Goal: Obtain resource: Download file/media

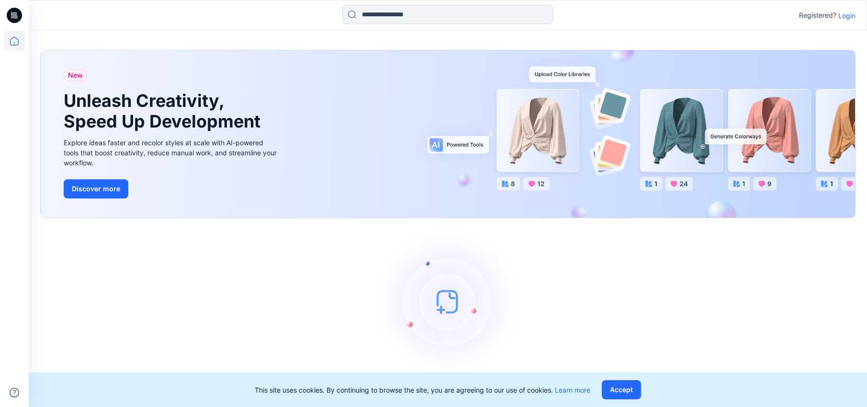
click at [849, 16] on p "Login" at bounding box center [847, 16] width 17 height 10
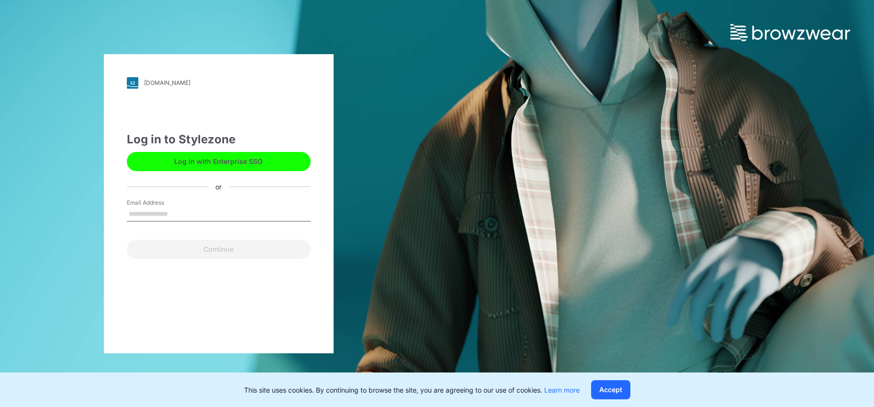
click at [212, 159] on button "Log in with Enterprise SSO" at bounding box center [219, 161] width 184 height 19
type input "**********"
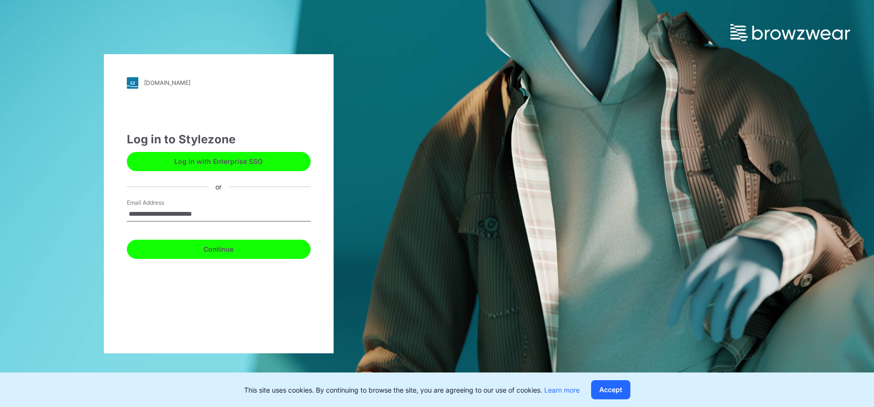
click at [219, 249] on button "Continue" at bounding box center [219, 248] width 184 height 19
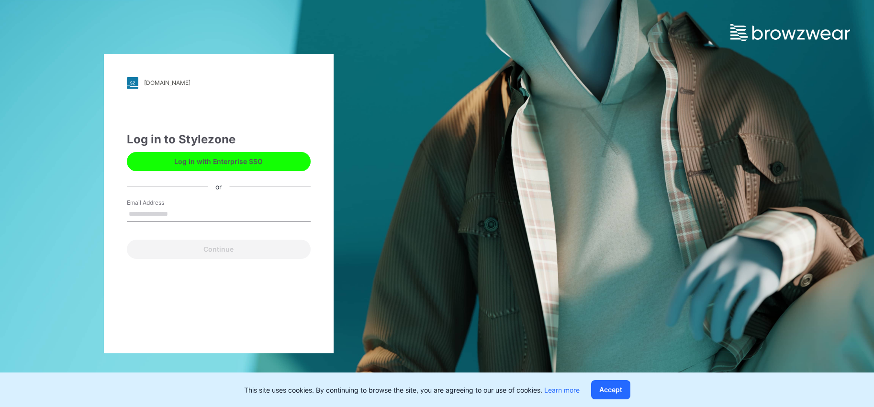
click at [181, 155] on button "Log in with Enterprise SSO" at bounding box center [219, 161] width 184 height 19
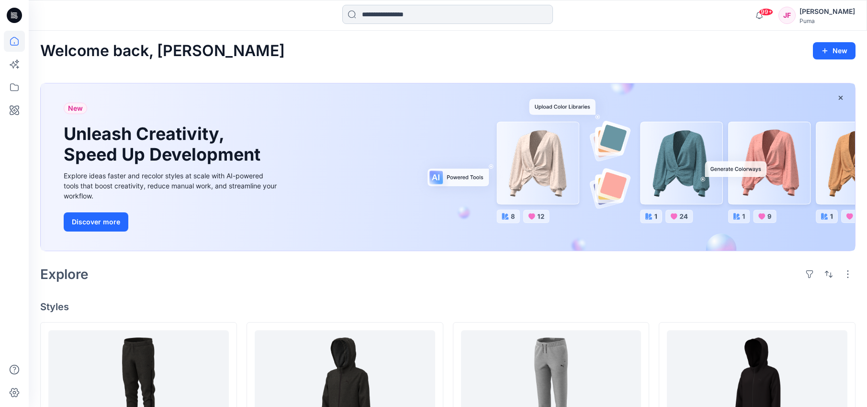
click at [383, 22] on input at bounding box center [447, 14] width 211 height 19
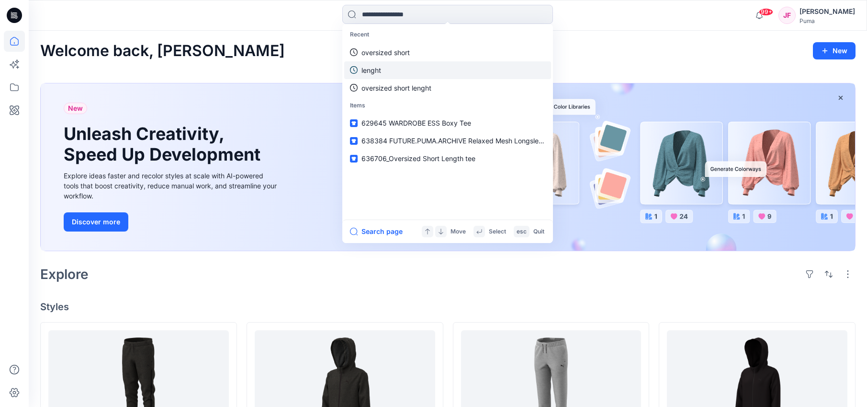
paste input "**********"
type input "**********"
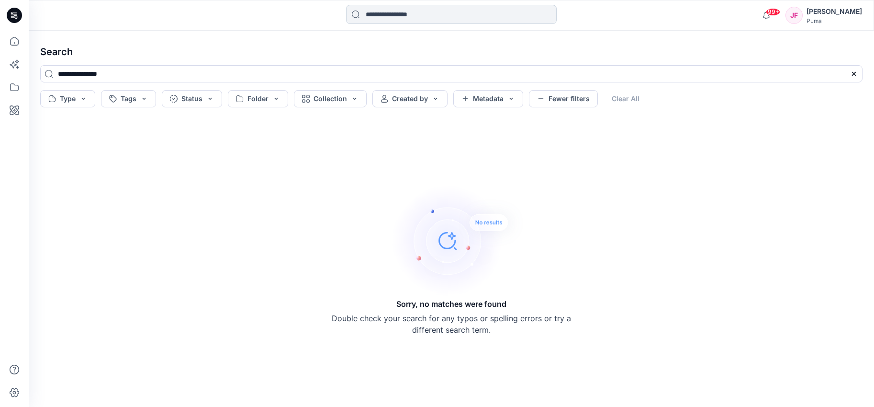
click at [406, 15] on input at bounding box center [451, 14] width 211 height 19
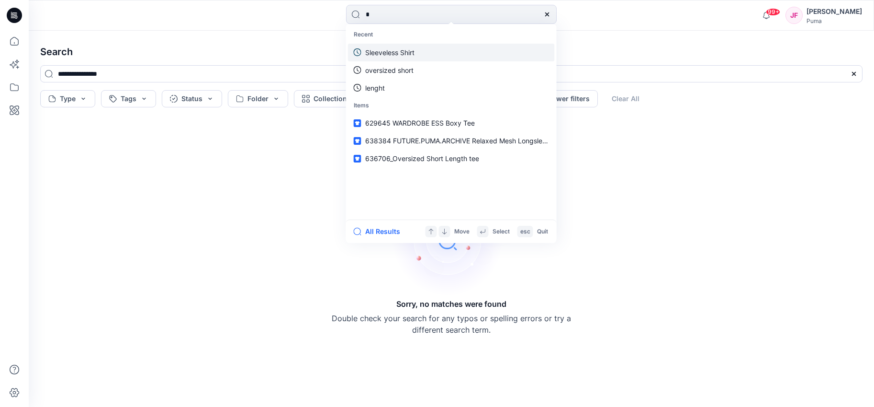
type input "*"
click at [388, 48] on p "Sleeveless Shirt" at bounding box center [389, 52] width 49 height 10
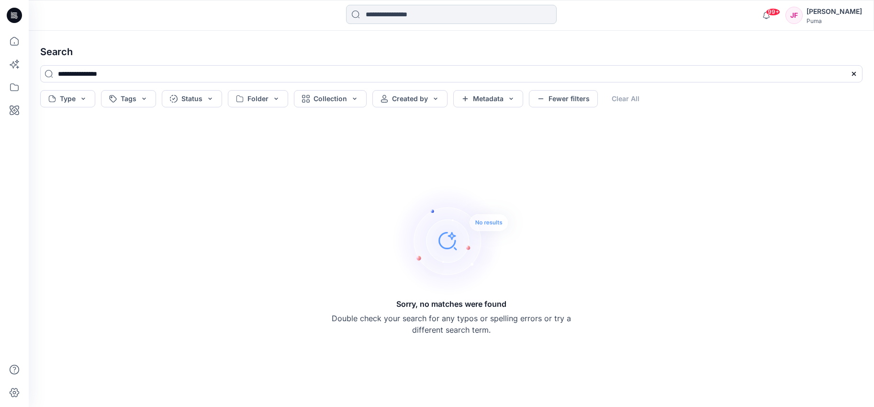
click at [417, 16] on input at bounding box center [451, 14] width 211 height 19
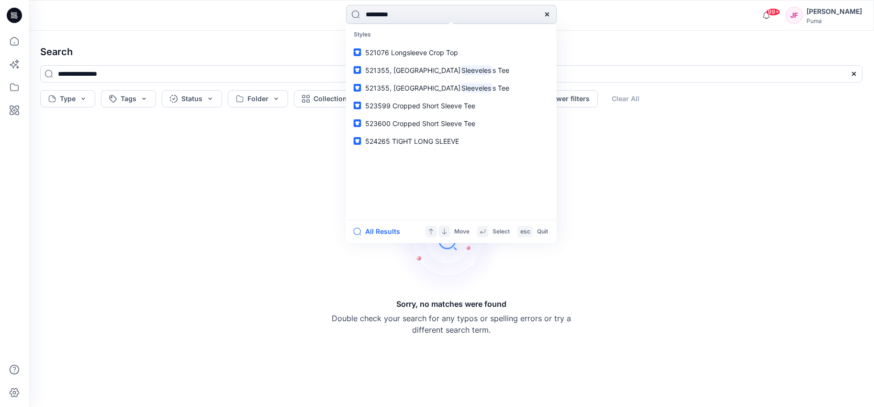
type input "**********"
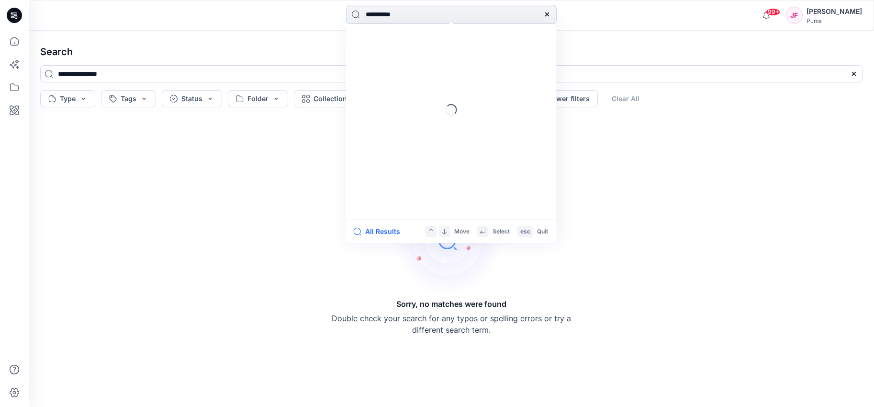
type input "**********"
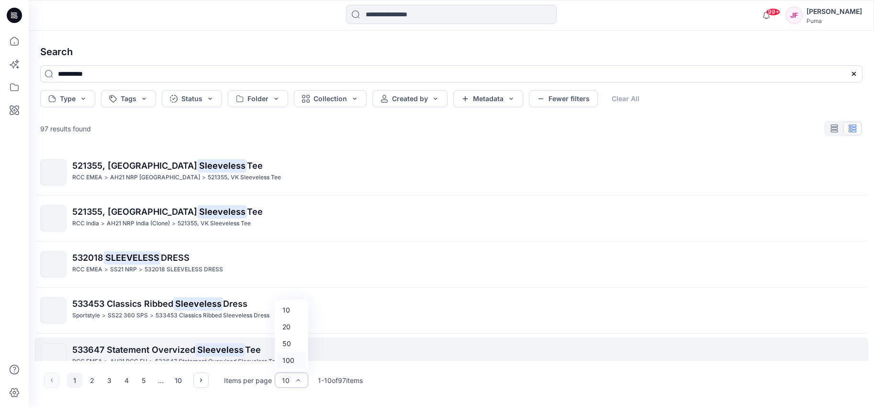
click at [290, 360] on div "100" at bounding box center [292, 360] width 30 height 17
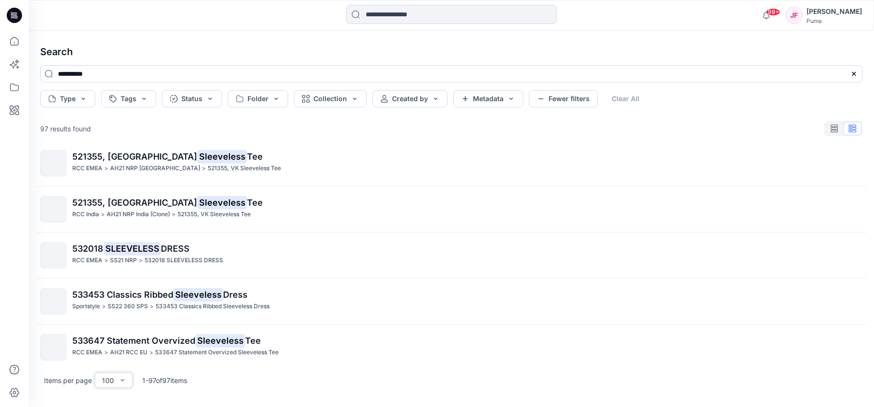
scroll to position [2613, 0]
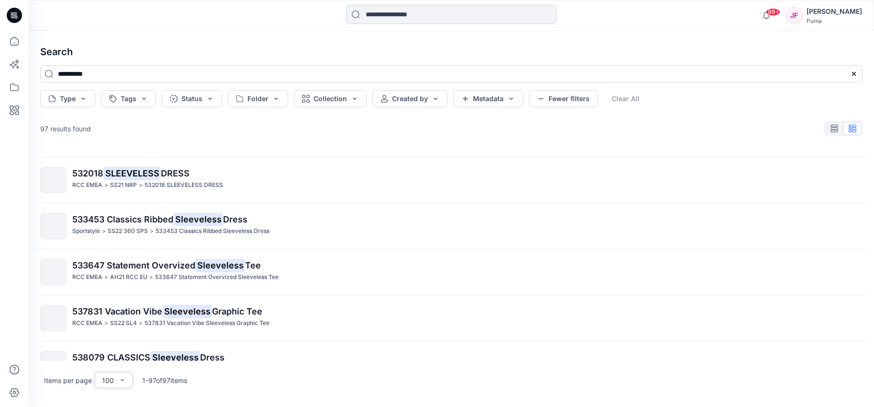
drag, startPoint x: 387, startPoint y: 12, endPoint x: 386, endPoint y: 7, distance: 5.4
click at [387, 14] on input at bounding box center [451, 14] width 211 height 19
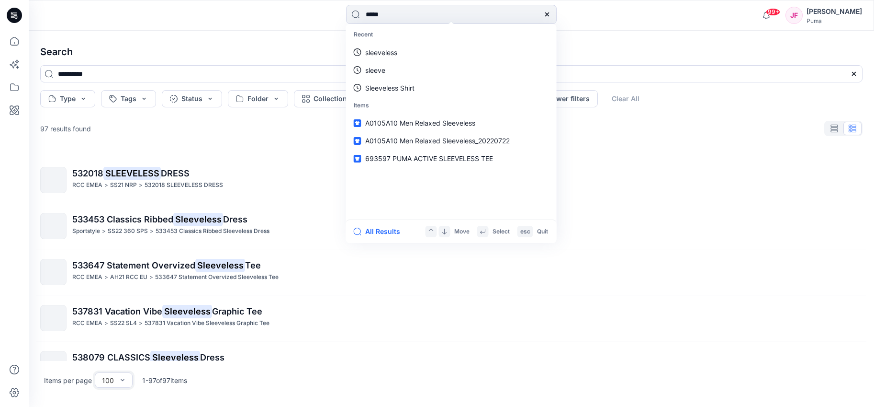
type input "******"
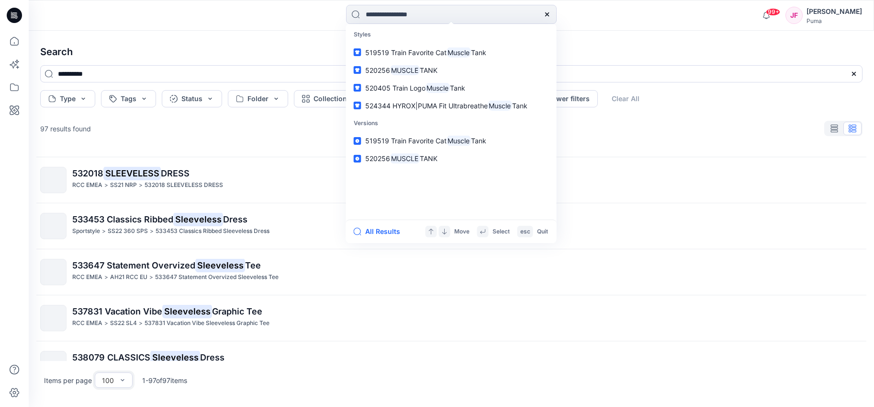
type input "******"
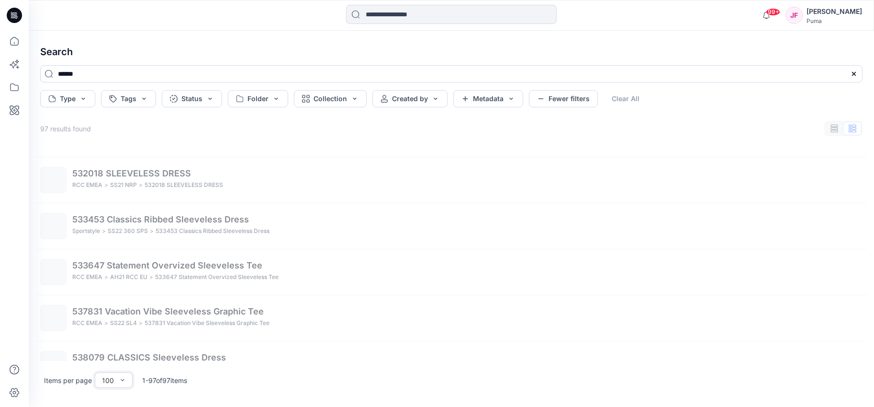
scroll to position [95, 0]
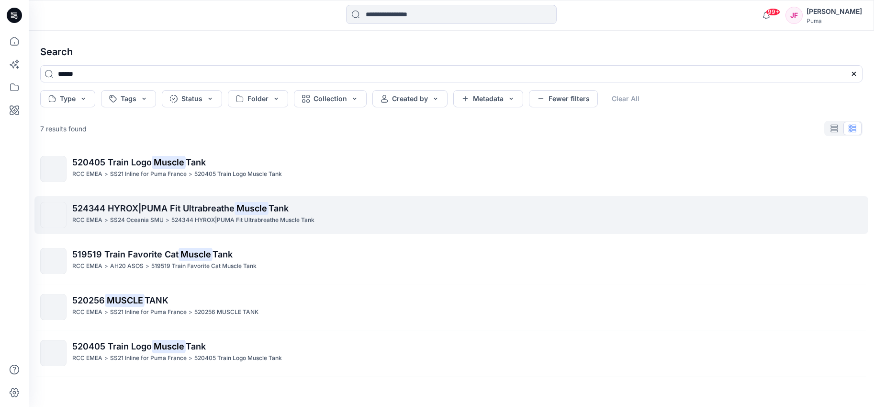
click at [153, 206] on span "524344 HYROX|PUMA Fit Ultrabreathe" at bounding box center [153, 208] width 162 height 10
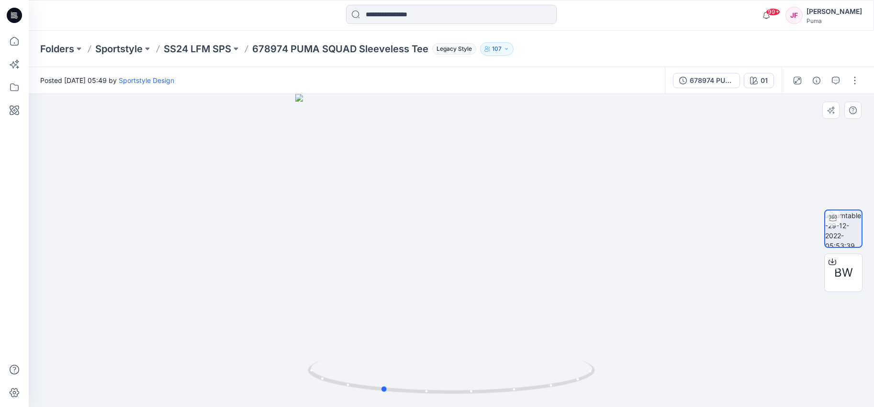
drag, startPoint x: 399, startPoint y: 287, endPoint x: 611, endPoint y: 293, distance: 211.3
click at [611, 293] on div at bounding box center [452, 250] width 846 height 313
drag, startPoint x: 411, startPoint y: 307, endPoint x: 530, endPoint y: 304, distance: 118.8
click at [530, 304] on div at bounding box center [452, 250] width 846 height 313
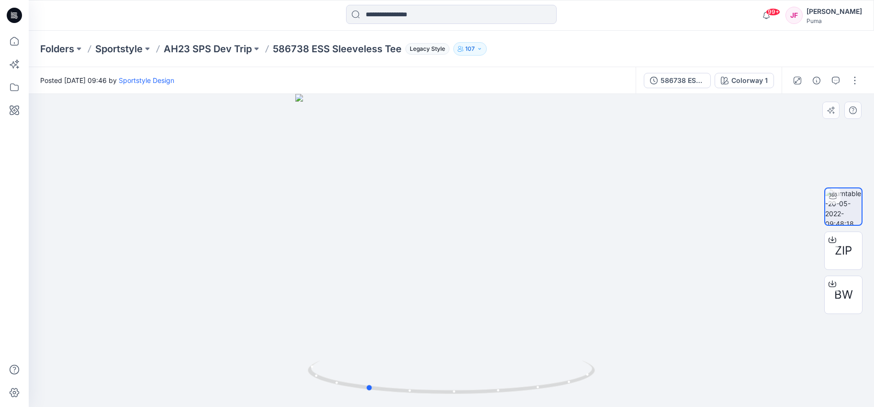
drag, startPoint x: 465, startPoint y: 309, endPoint x: 668, endPoint y: 293, distance: 203.2
click at [668, 293] on div at bounding box center [452, 250] width 846 height 313
drag, startPoint x: 410, startPoint y: 296, endPoint x: 517, endPoint y: 309, distance: 108.1
click at [518, 309] on div at bounding box center [452, 250] width 846 height 313
drag, startPoint x: 553, startPoint y: 251, endPoint x: 544, endPoint y: 232, distance: 21.6
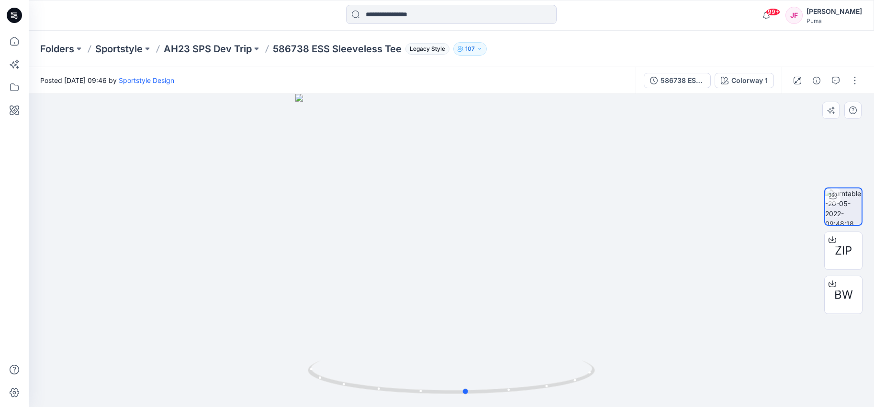
click at [544, 232] on div at bounding box center [452, 250] width 846 height 313
click at [694, 82] on div "586738 ESS Sleeveless Tee" at bounding box center [683, 80] width 44 height 11
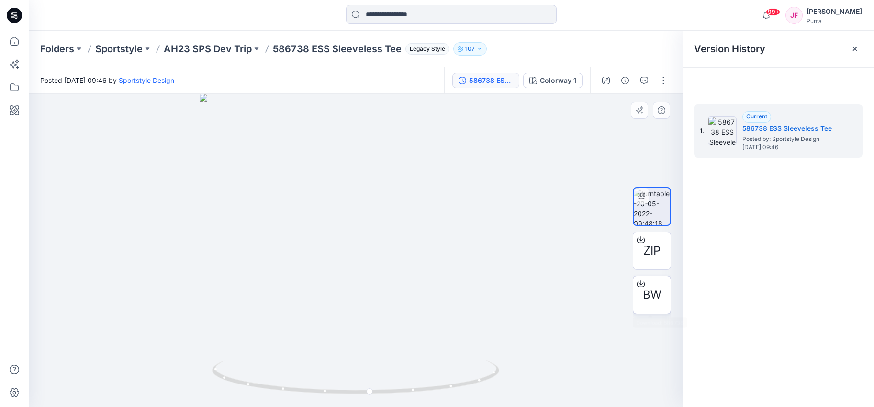
click at [657, 300] on span "BW" at bounding box center [652, 294] width 19 height 17
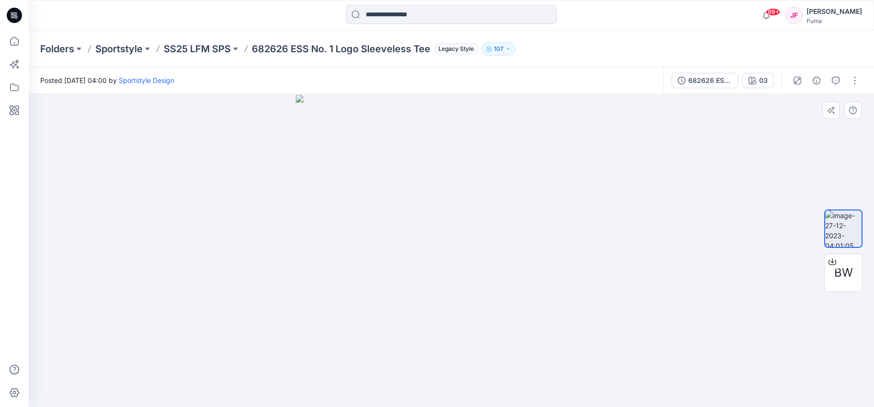
drag, startPoint x: 421, startPoint y: 242, endPoint x: 468, endPoint y: 249, distance: 48.0
click at [471, 246] on img at bounding box center [451, 251] width 311 height 312
click at [848, 276] on span "BW" at bounding box center [844, 272] width 19 height 17
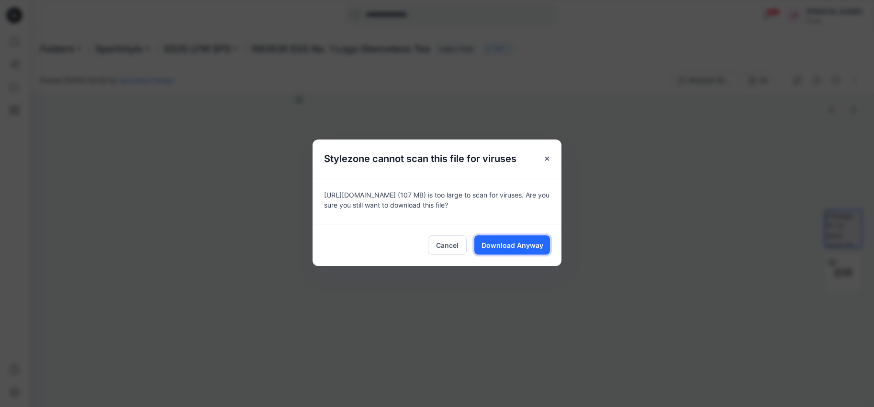
click at [499, 247] on span "Download Anyway" at bounding box center [513, 245] width 62 height 10
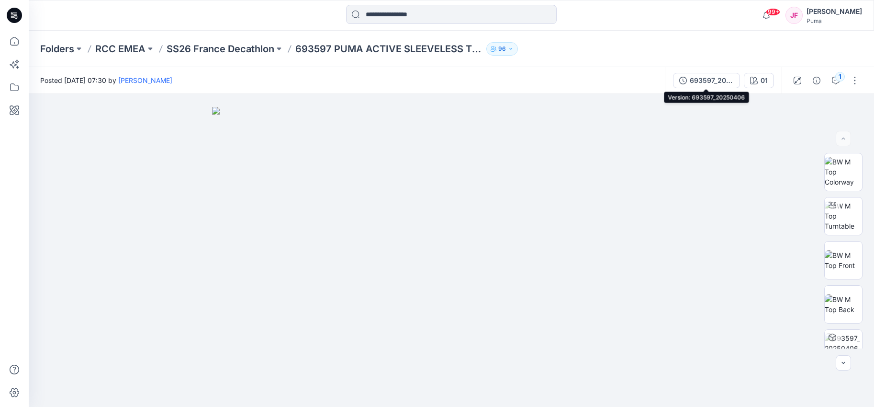
click at [698, 80] on div "693597_20250406" at bounding box center [712, 80] width 44 height 11
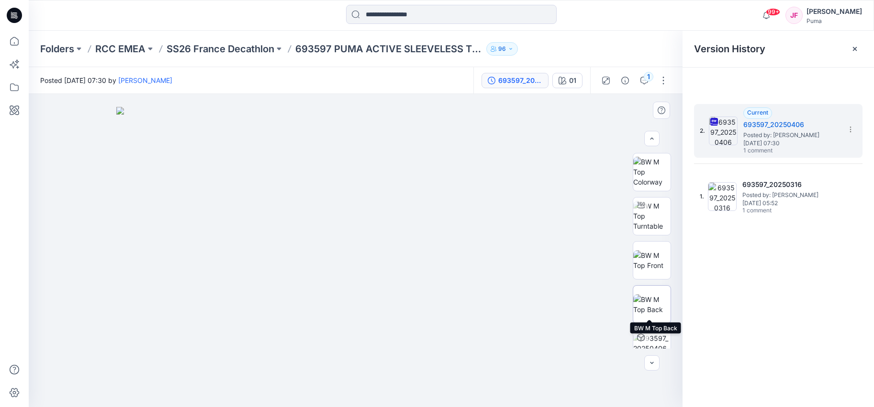
scroll to position [107, 0]
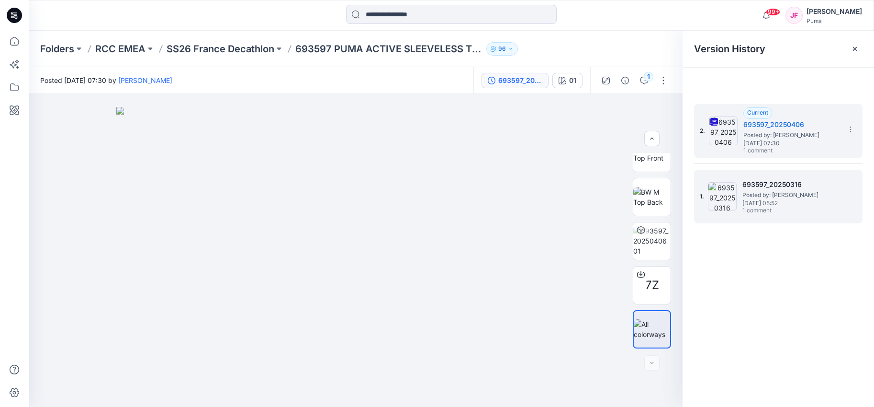
click at [750, 193] on span "Posted by: [PERSON_NAME]" at bounding box center [791, 195] width 96 height 10
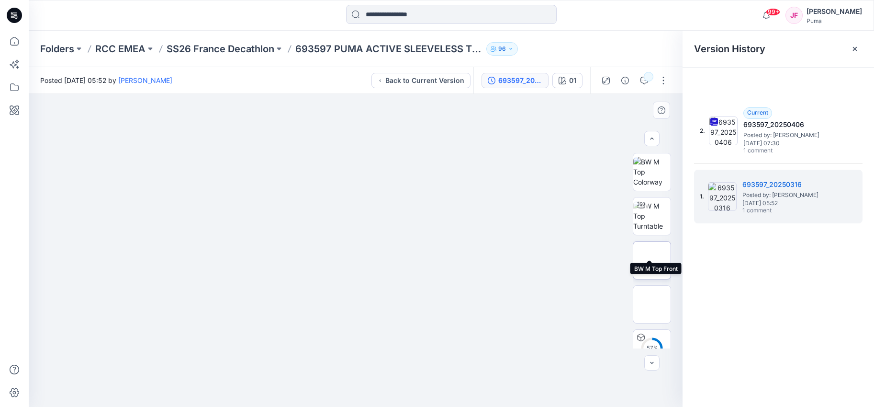
scroll to position [63, 0]
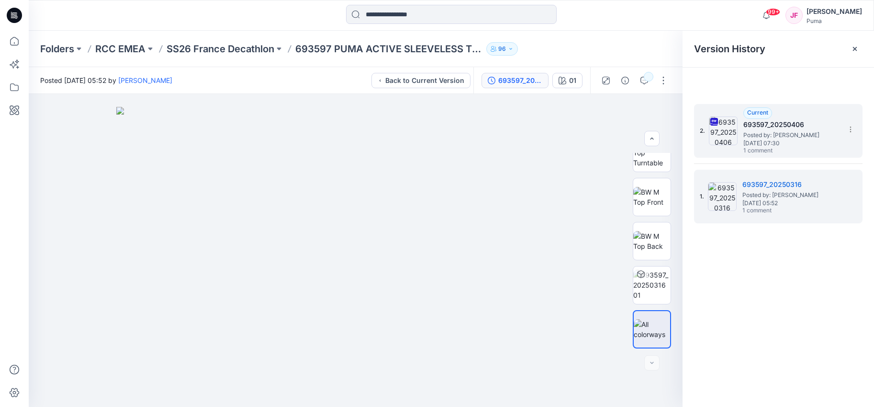
drag, startPoint x: 766, startPoint y: 136, endPoint x: 758, endPoint y: 138, distance: 8.8
click at [766, 136] on span "Posted by: [PERSON_NAME]" at bounding box center [792, 135] width 96 height 10
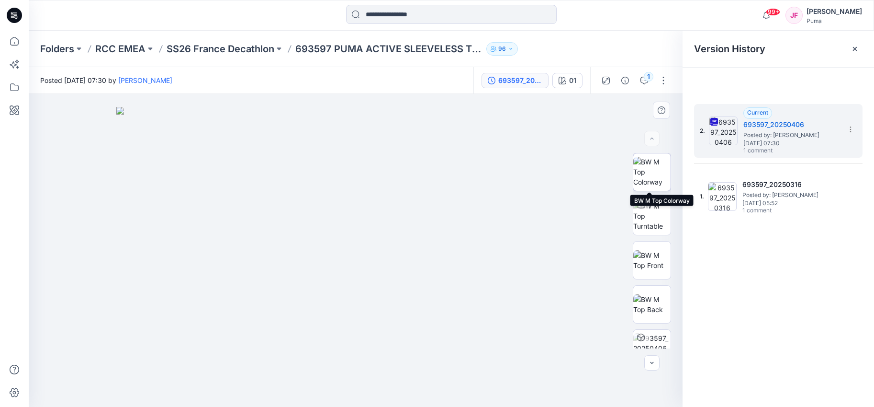
click at [647, 175] on img at bounding box center [652, 172] width 37 height 30
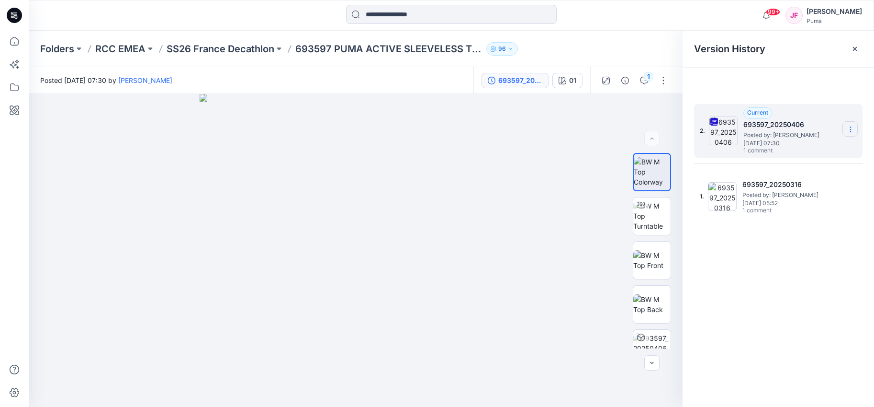
click at [851, 132] on icon at bounding box center [851, 131] width 0 height 0
drag, startPoint x: 831, startPoint y: 148, endPoint x: 827, endPoint y: 151, distance: 4.9
click at [831, 148] on span "Download Source BW File" at bounding box center [802, 147] width 80 height 11
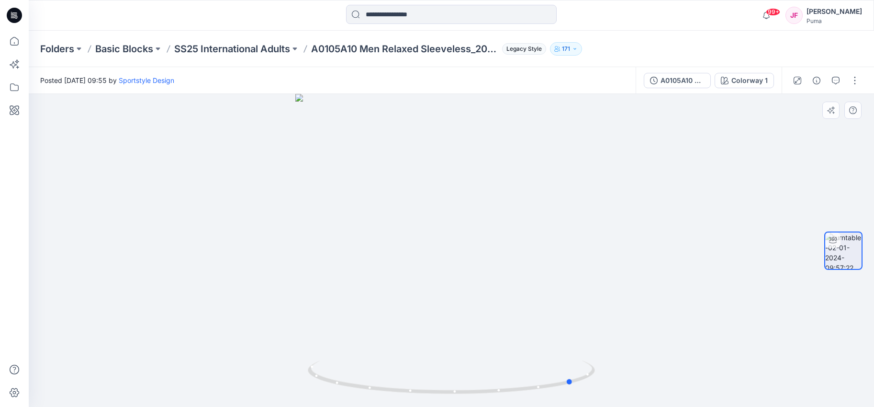
drag, startPoint x: 444, startPoint y: 263, endPoint x: 524, endPoint y: 255, distance: 80.9
click at [535, 257] on div at bounding box center [452, 250] width 846 height 313
drag, startPoint x: 432, startPoint y: 304, endPoint x: 476, endPoint y: 306, distance: 44.2
click at [475, 306] on div at bounding box center [452, 250] width 846 height 313
drag, startPoint x: 545, startPoint y: 295, endPoint x: 312, endPoint y: 266, distance: 234.0
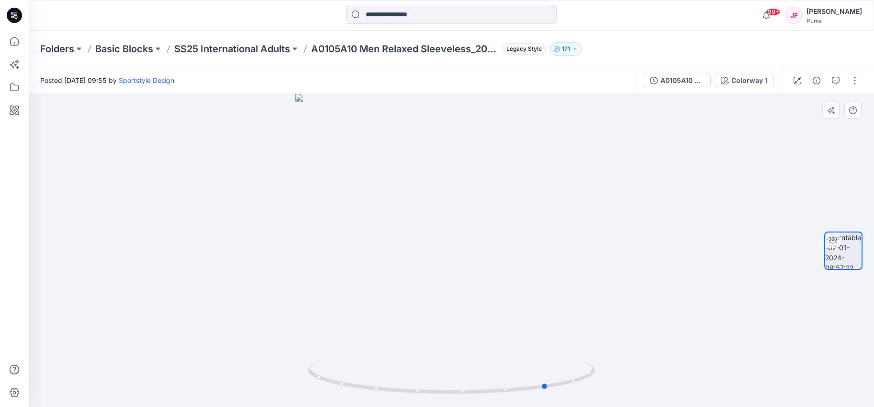
click at [295, 265] on div at bounding box center [452, 250] width 846 height 313
drag, startPoint x: 486, startPoint y: 316, endPoint x: 363, endPoint y: 298, distance: 123.4
click at [373, 305] on div at bounding box center [452, 250] width 846 height 313
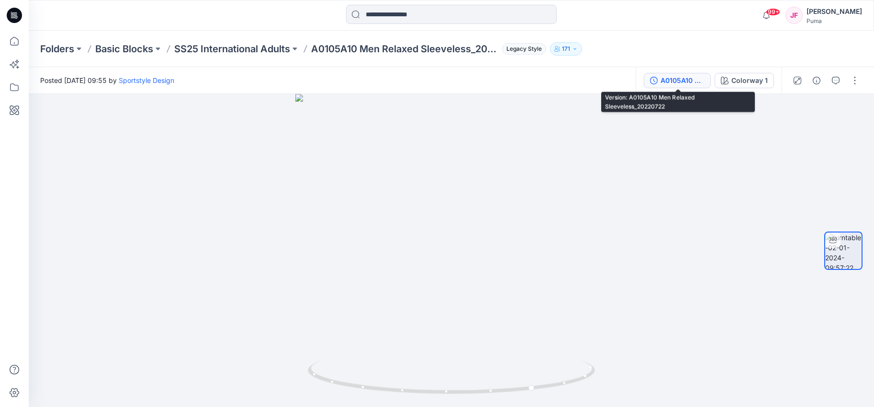
click at [692, 76] on div "A0105A10 Men Relaxed Sleeveless_20220722" at bounding box center [683, 80] width 44 height 11
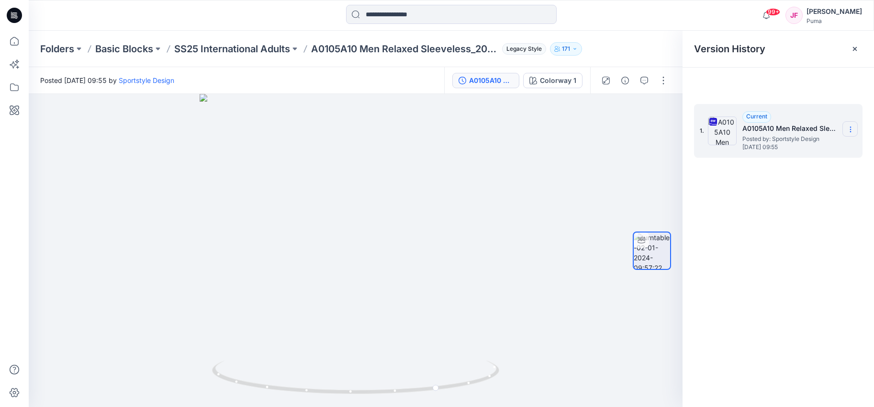
click at [852, 130] on icon at bounding box center [851, 129] width 8 height 8
click at [806, 155] on div "Download Source BW File" at bounding box center [799, 147] width 111 height 19
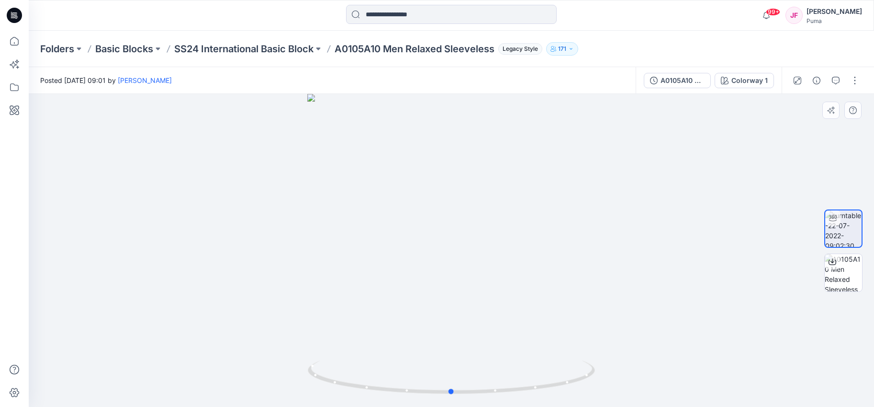
drag, startPoint x: 447, startPoint y: 216, endPoint x: 514, endPoint y: 220, distance: 67.2
click at [519, 219] on div at bounding box center [452, 250] width 846 height 313
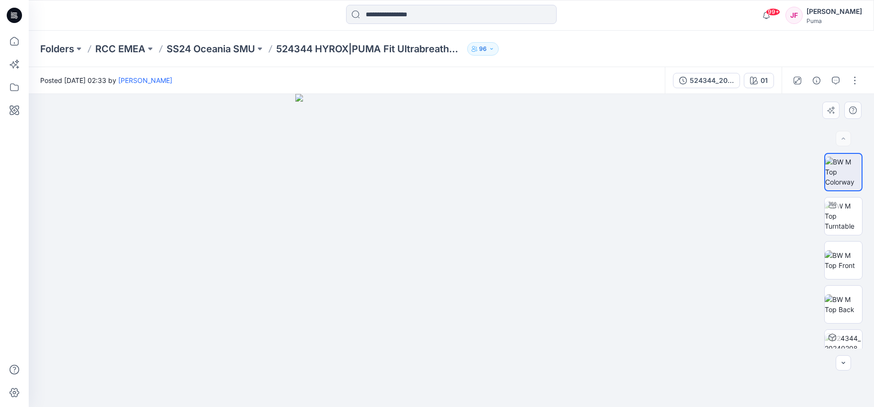
drag, startPoint x: 464, startPoint y: 251, endPoint x: 503, endPoint y: 245, distance: 39.8
click at [511, 247] on img at bounding box center [451, 250] width 313 height 313
click at [846, 257] on img at bounding box center [843, 260] width 37 height 20
